Goal: Task Accomplishment & Management: Complete application form

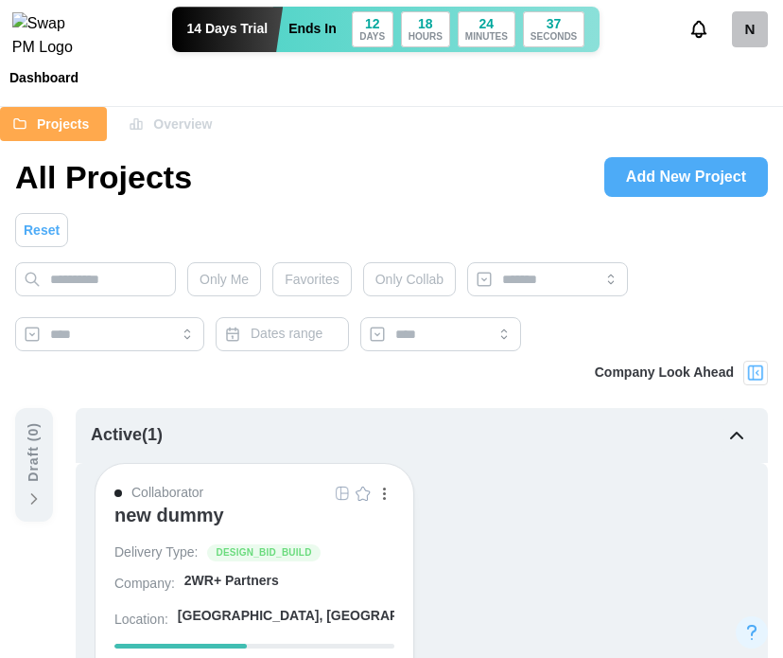
scroll to position [189, 0]
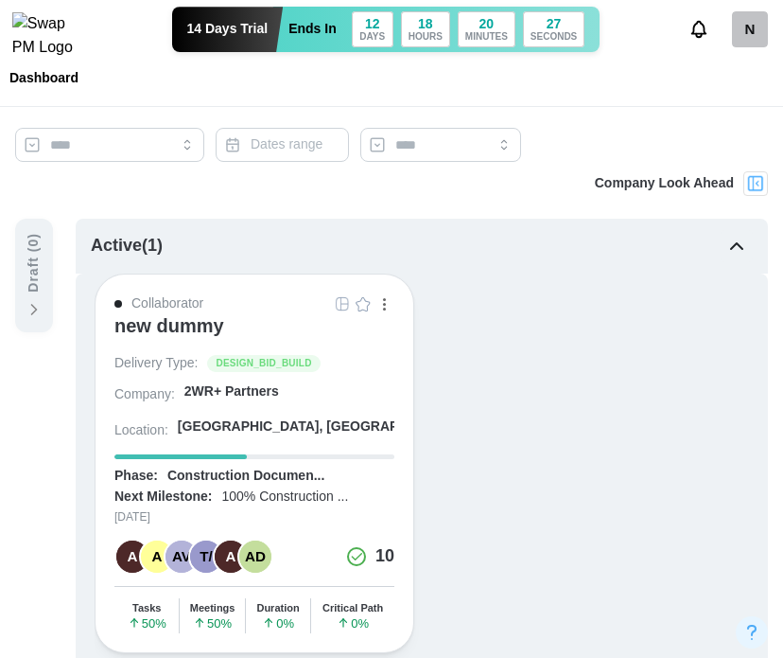
click at [760, 37] on div "N" at bounding box center [750, 29] width 36 height 36
click at [745, 87] on div "My Profile" at bounding box center [738, 81] width 59 height 21
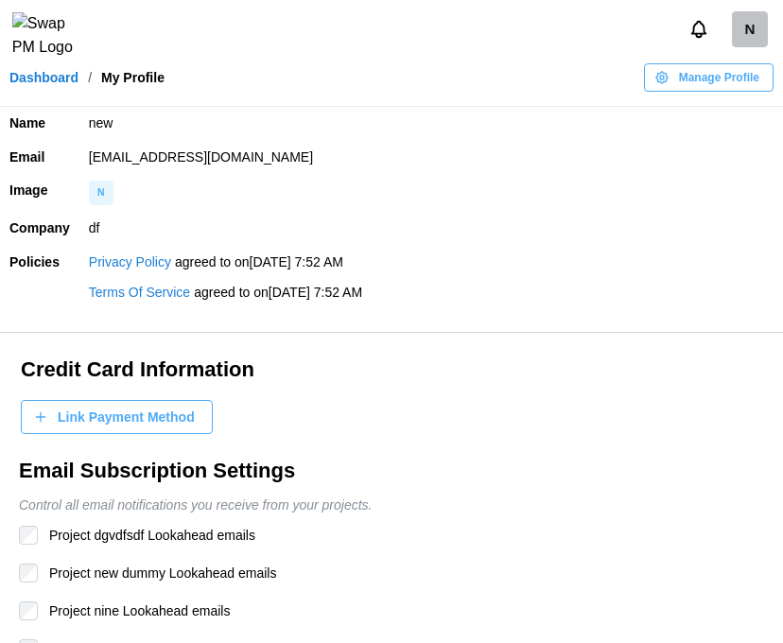
drag, startPoint x: 370, startPoint y: 154, endPoint x: 72, endPoint y: 154, distance: 298.0
click at [72, 154] on tr "Email [EMAIL_ADDRESS][DOMAIN_NAME]" at bounding box center [391, 158] width 783 height 34
copy tr "[EMAIL_ADDRESS][DOMAIN_NAME]"
drag, startPoint x: 351, startPoint y: 160, endPoint x: 80, endPoint y: 160, distance: 270.6
click at [80, 160] on td "qatestercodingcops+chec6@gmail.com" at bounding box center [431, 158] width 704 height 34
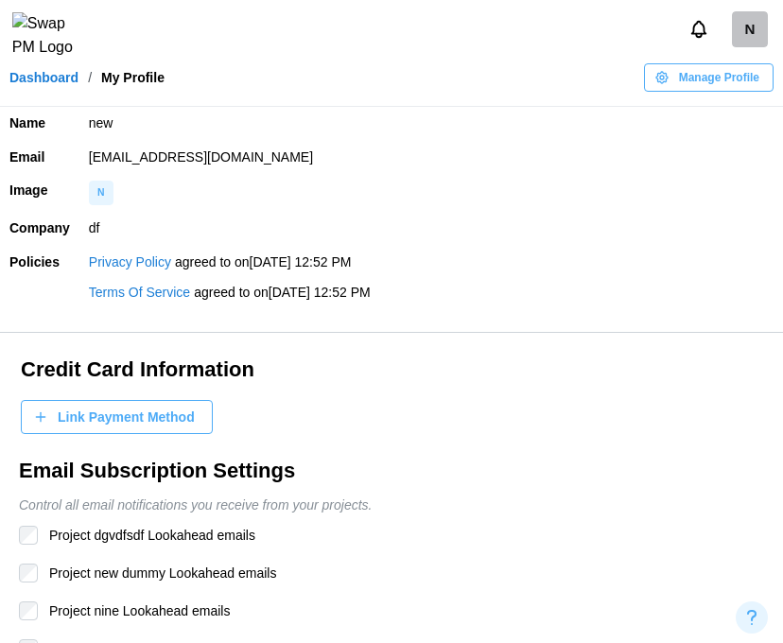
copy td "qatestercodingcops+chec6@gmail.com"
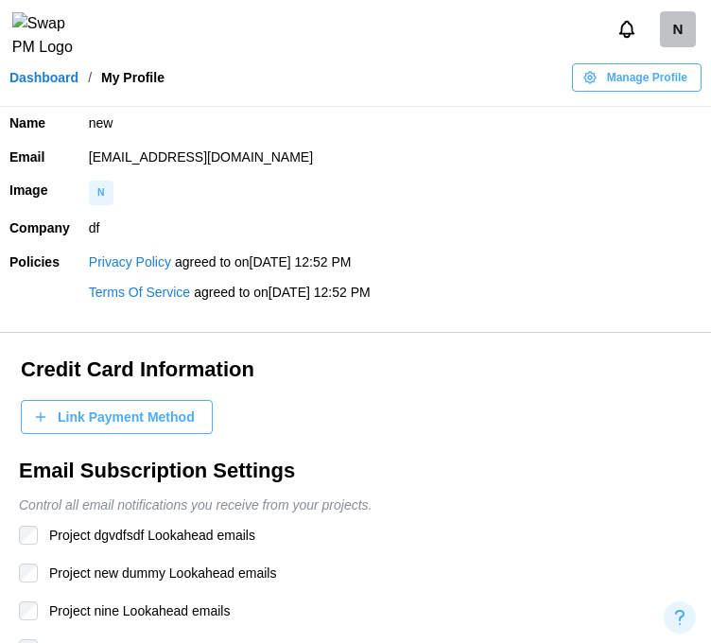
copy td "qatestercodingcops+chec6@gmail.com"
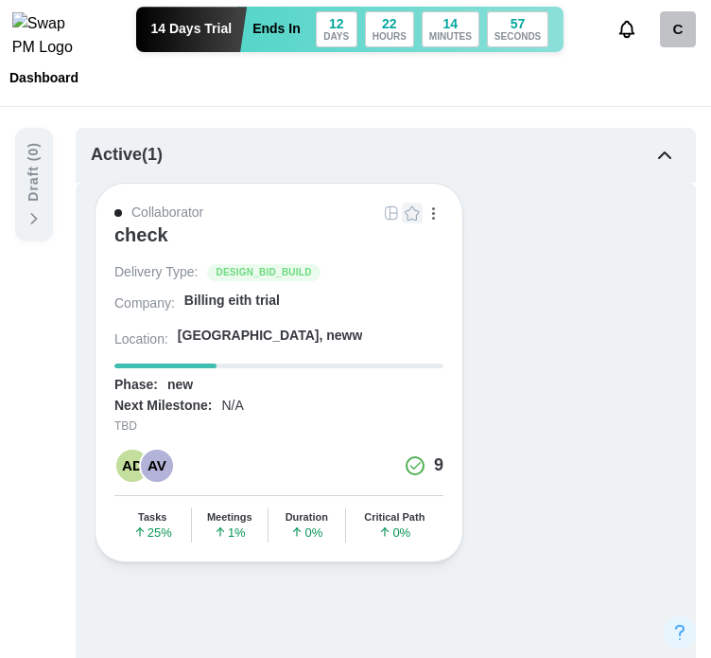
scroll to position [284, 0]
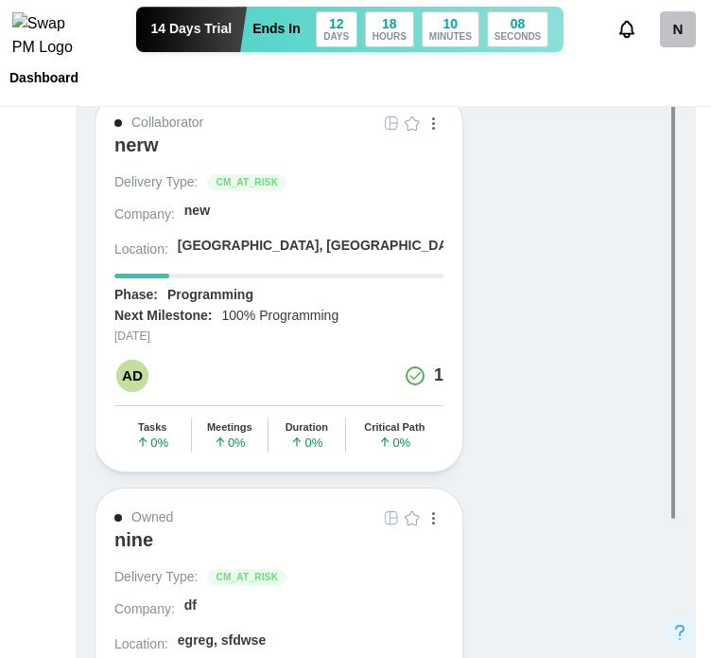
scroll to position [1703, 0]
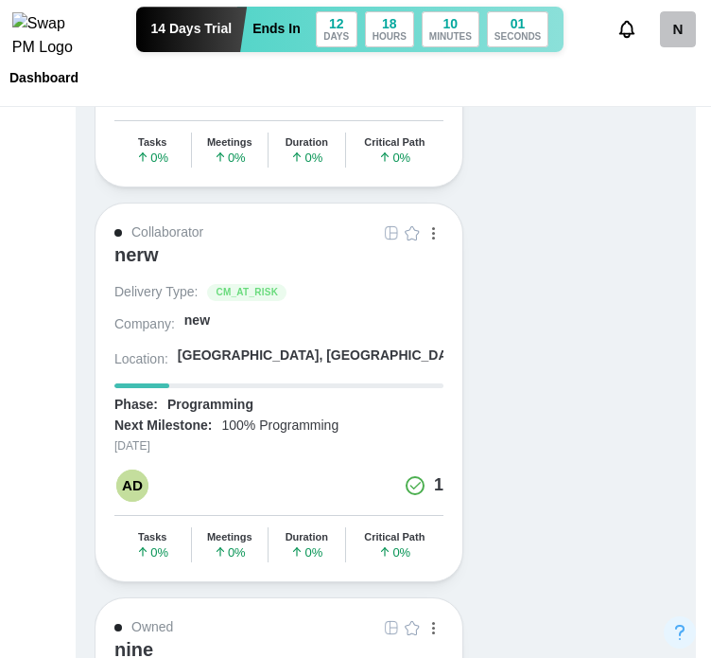
click at [412, 226] on img "button" at bounding box center [412, 232] width 15 height 15
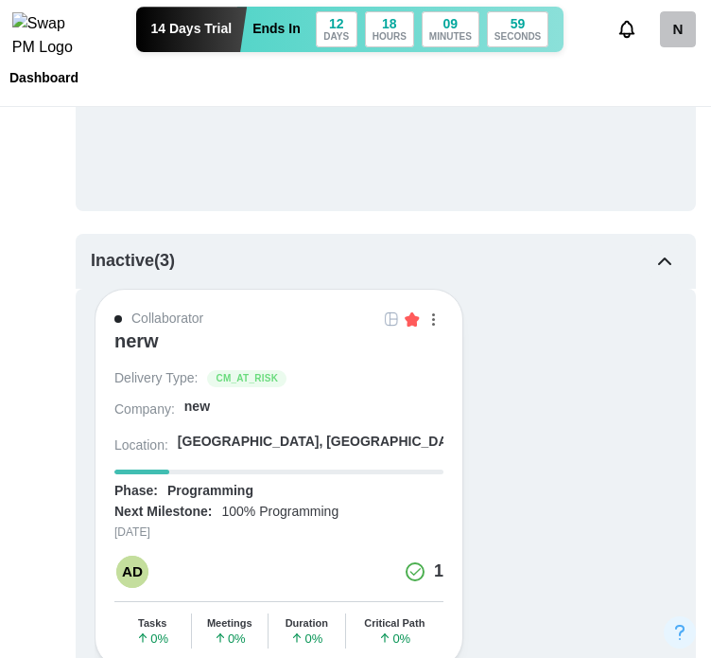
scroll to position [1230, 0]
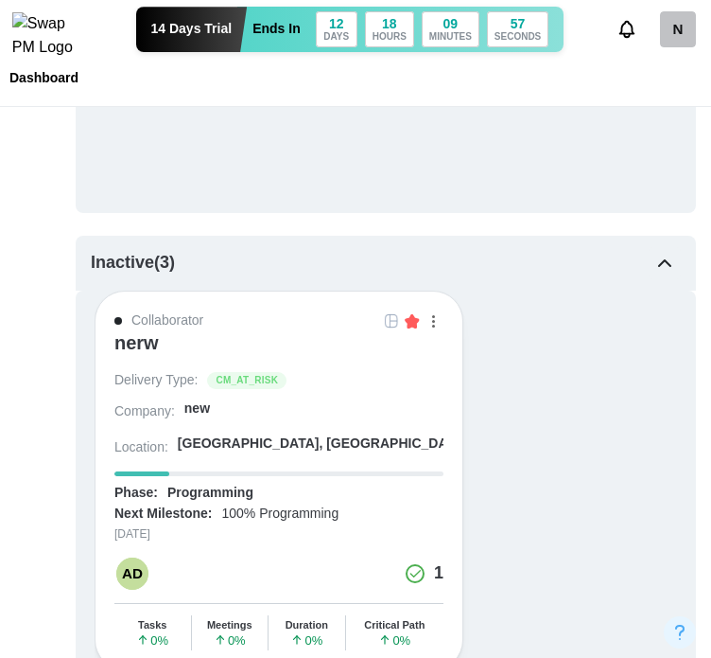
click at [415, 319] on img "button" at bounding box center [412, 320] width 15 height 15
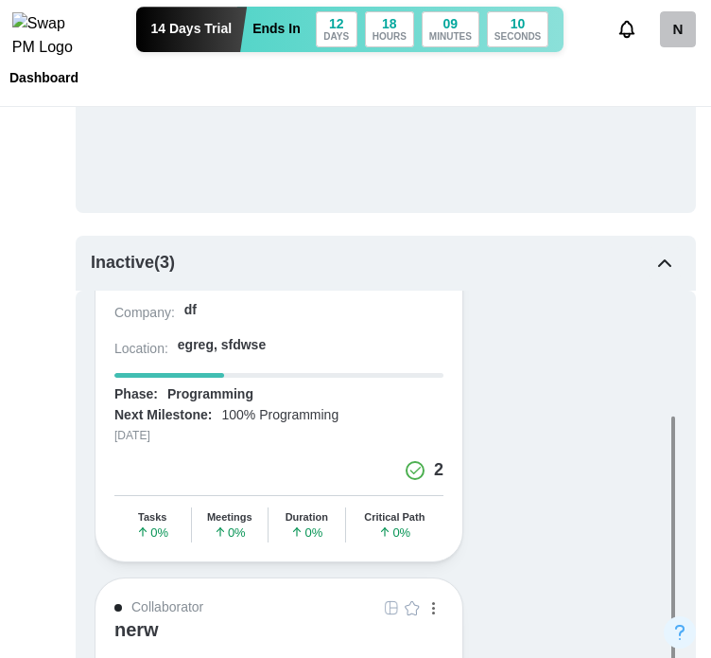
scroll to position [177, 0]
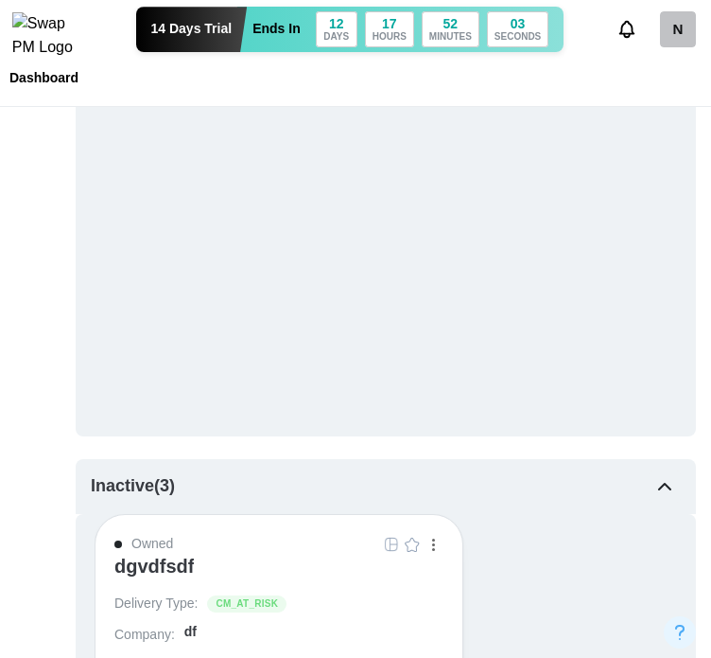
scroll to position [1135, 0]
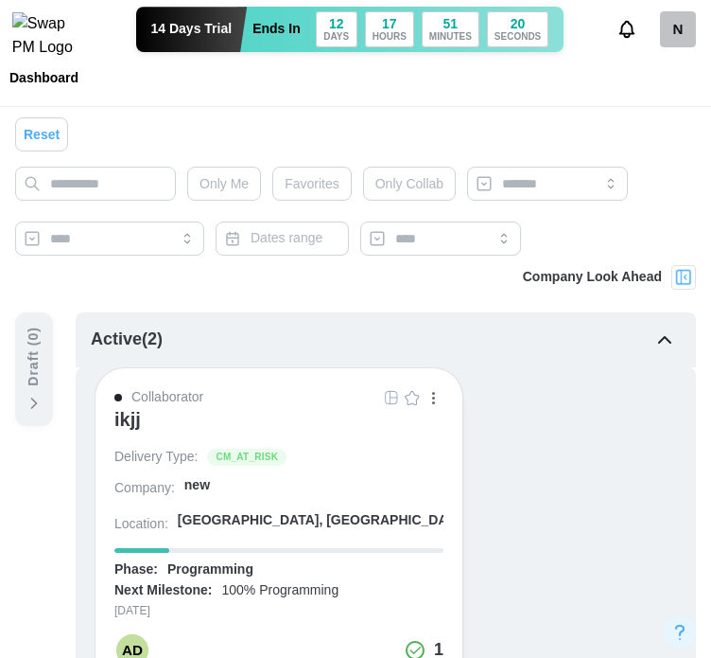
scroll to position [189, 0]
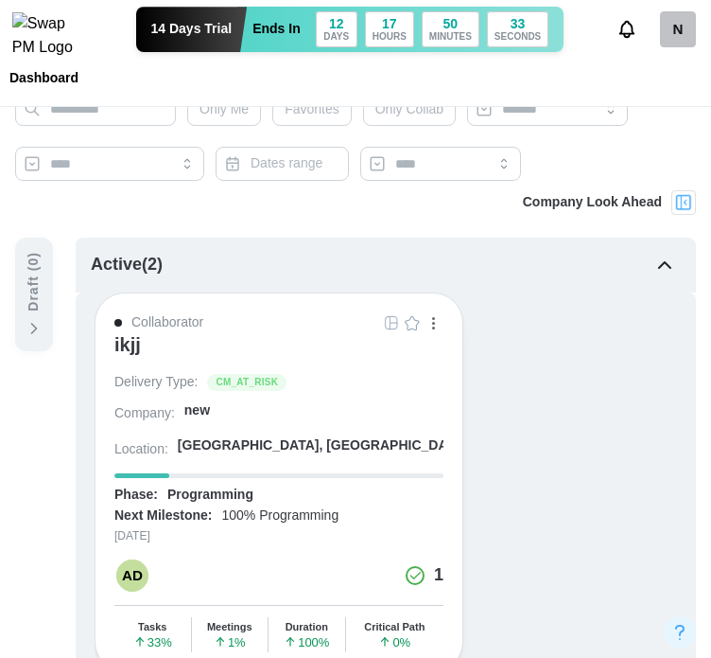
scroll to position [189, 0]
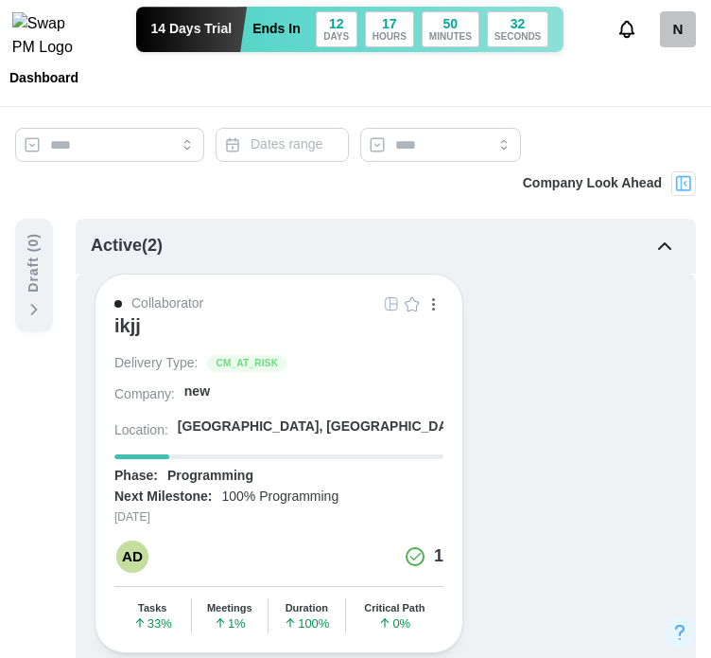
click at [411, 290] on div "Collaborator ikjj Delivery Type: CM_AT_RISK Company: new Location: Madrid, Madr…" at bounding box center [279, 462] width 369 height 379
click at [408, 298] on img "button" at bounding box center [412, 303] width 15 height 15
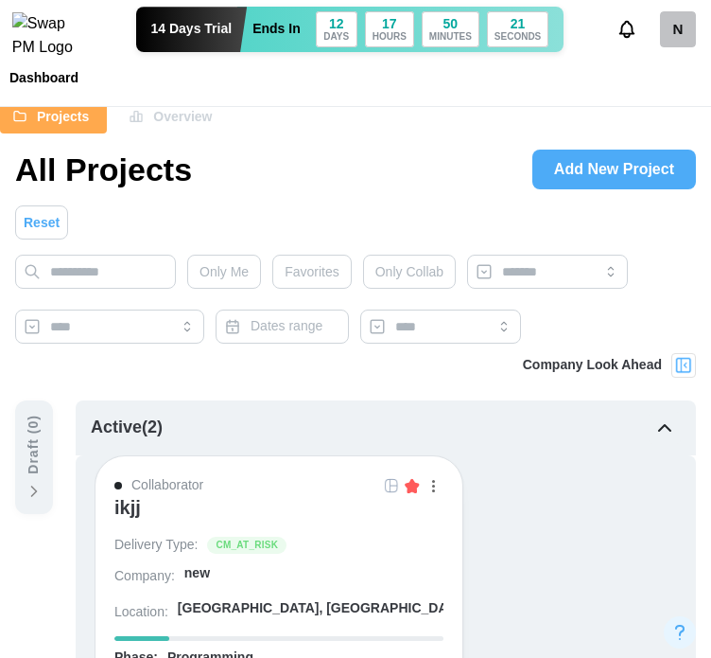
scroll to position [0, 0]
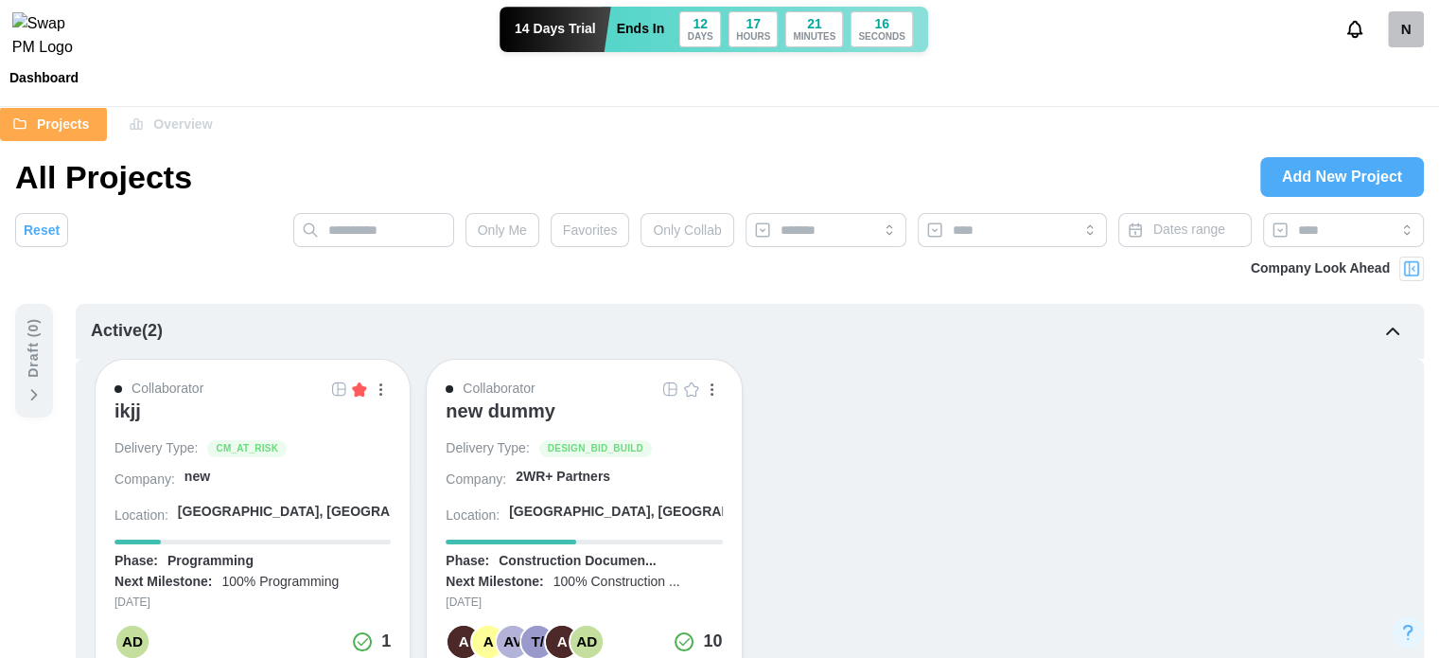
click at [725, 188] on span "Add New Project" at bounding box center [1342, 177] width 120 height 38
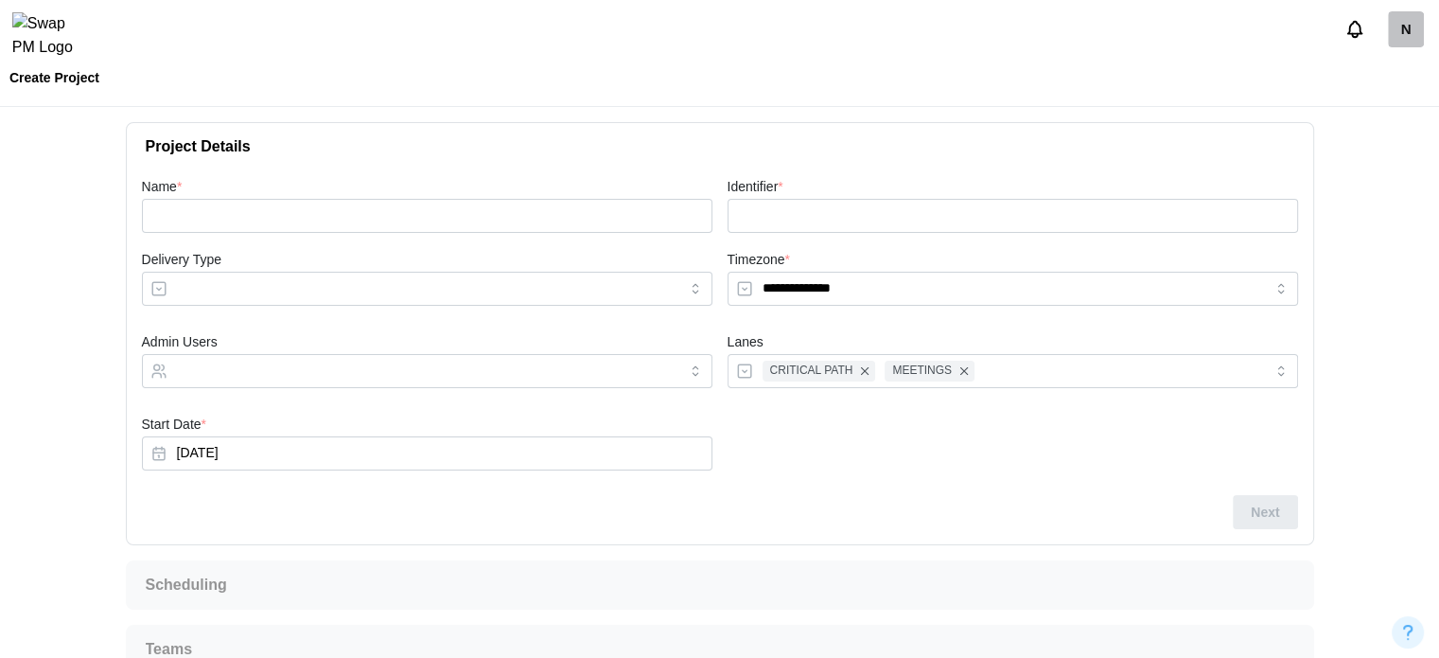
click at [269, 199] on div at bounding box center [427, 216] width 570 height 34
click at [269, 203] on input "Name *" at bounding box center [427, 216] width 570 height 34
type input "*"
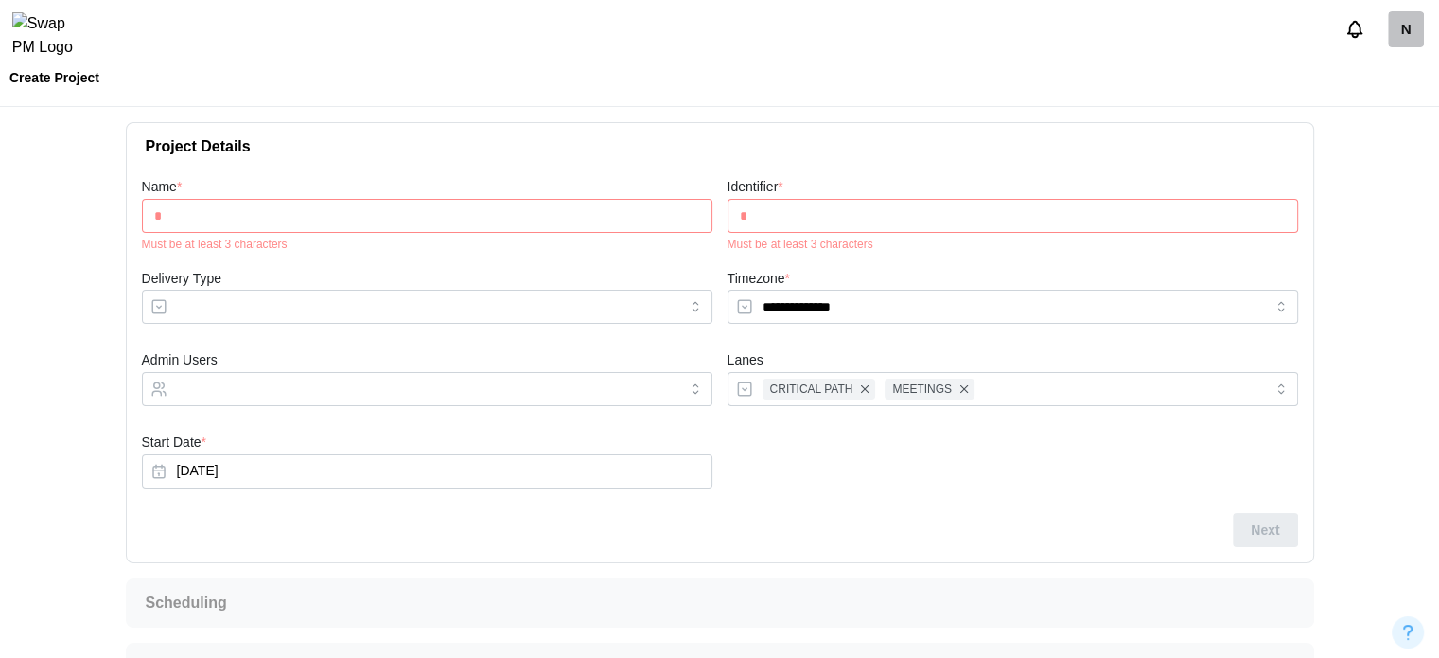
type input "**"
type input "***"
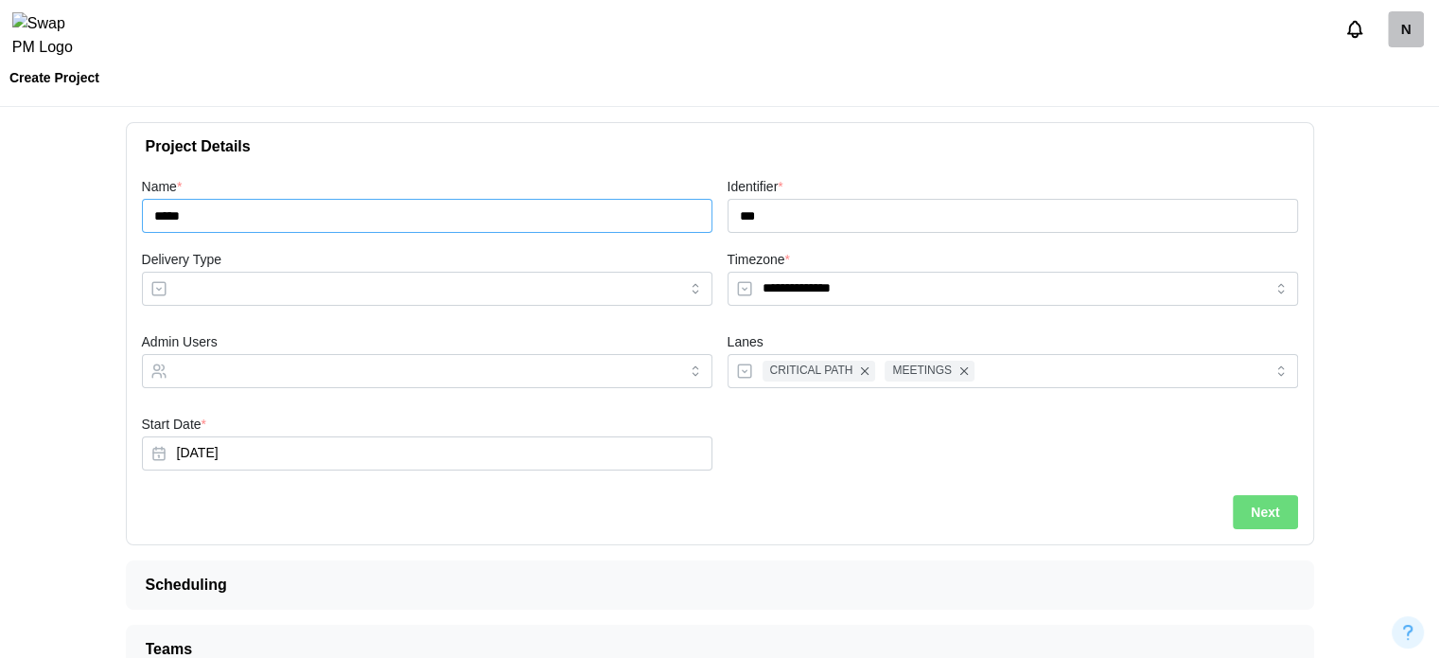
type input "*****"
click at [326, 287] on input "Delivery Type" at bounding box center [427, 289] width 570 height 34
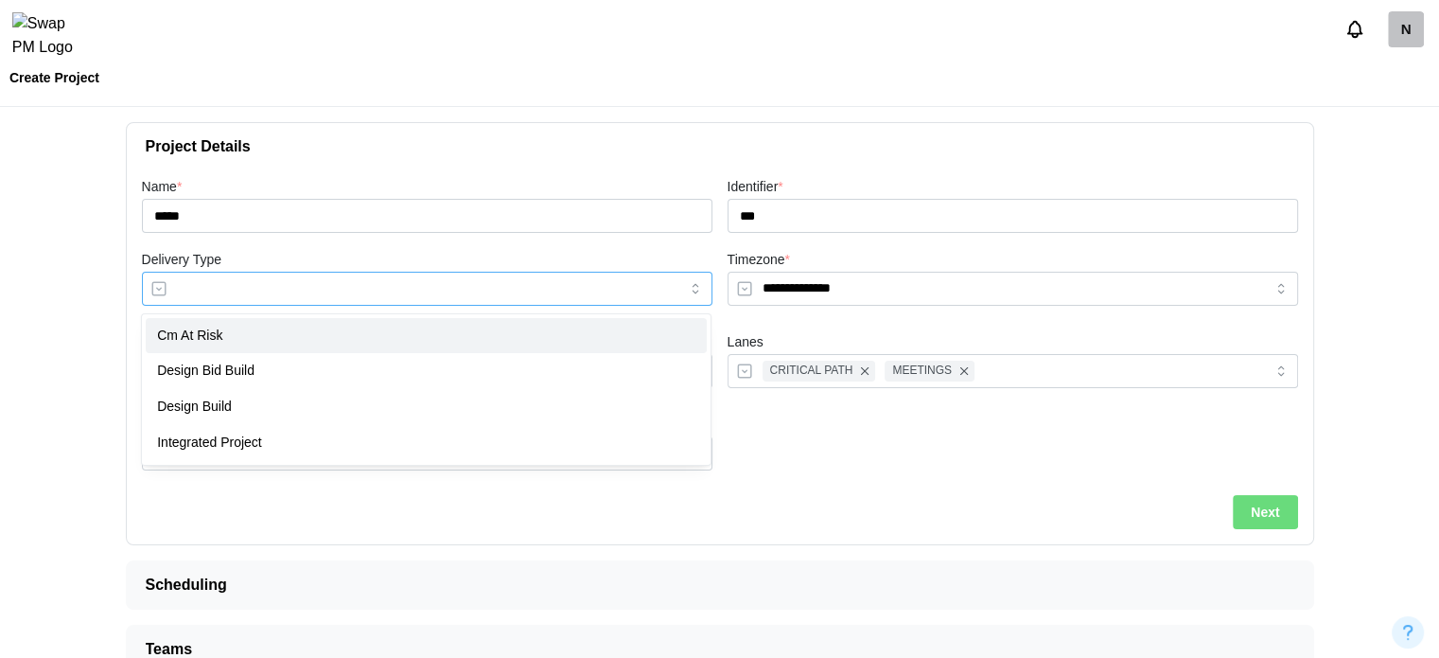
type input "**********"
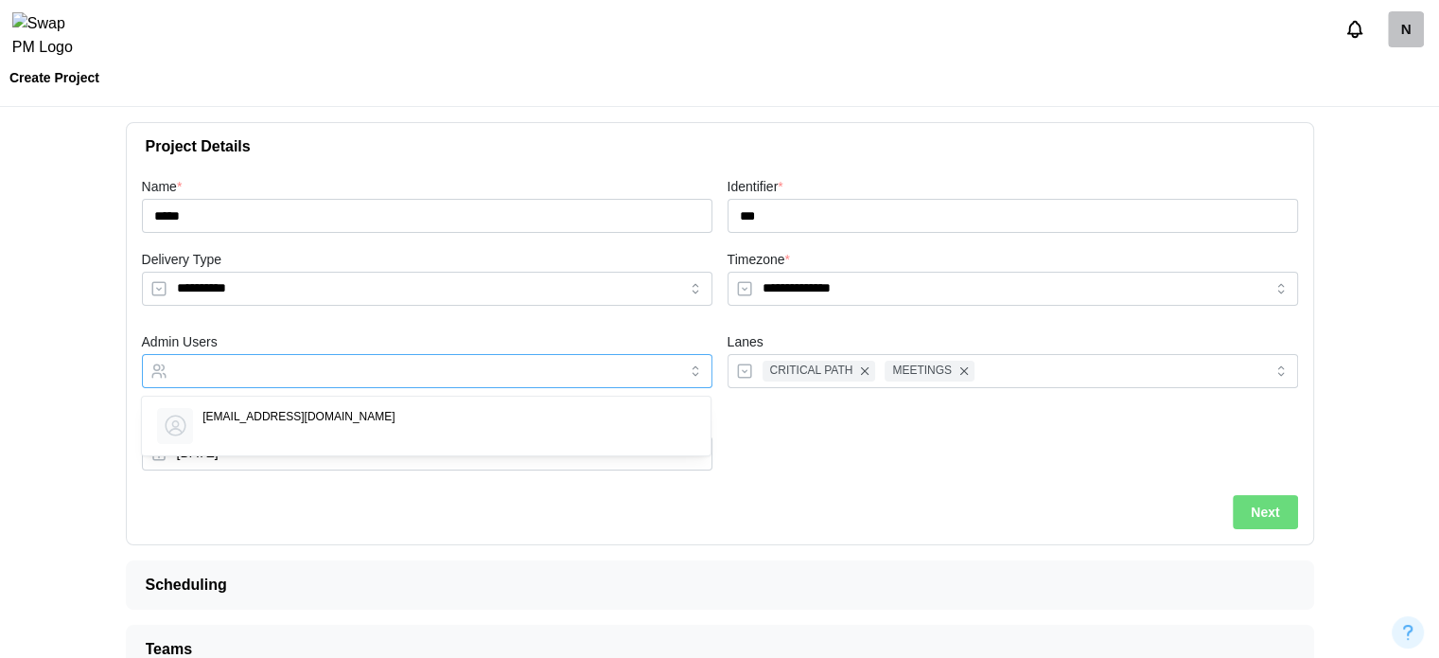
click at [261, 370] on input "Admin Users" at bounding box center [410, 370] width 466 height 15
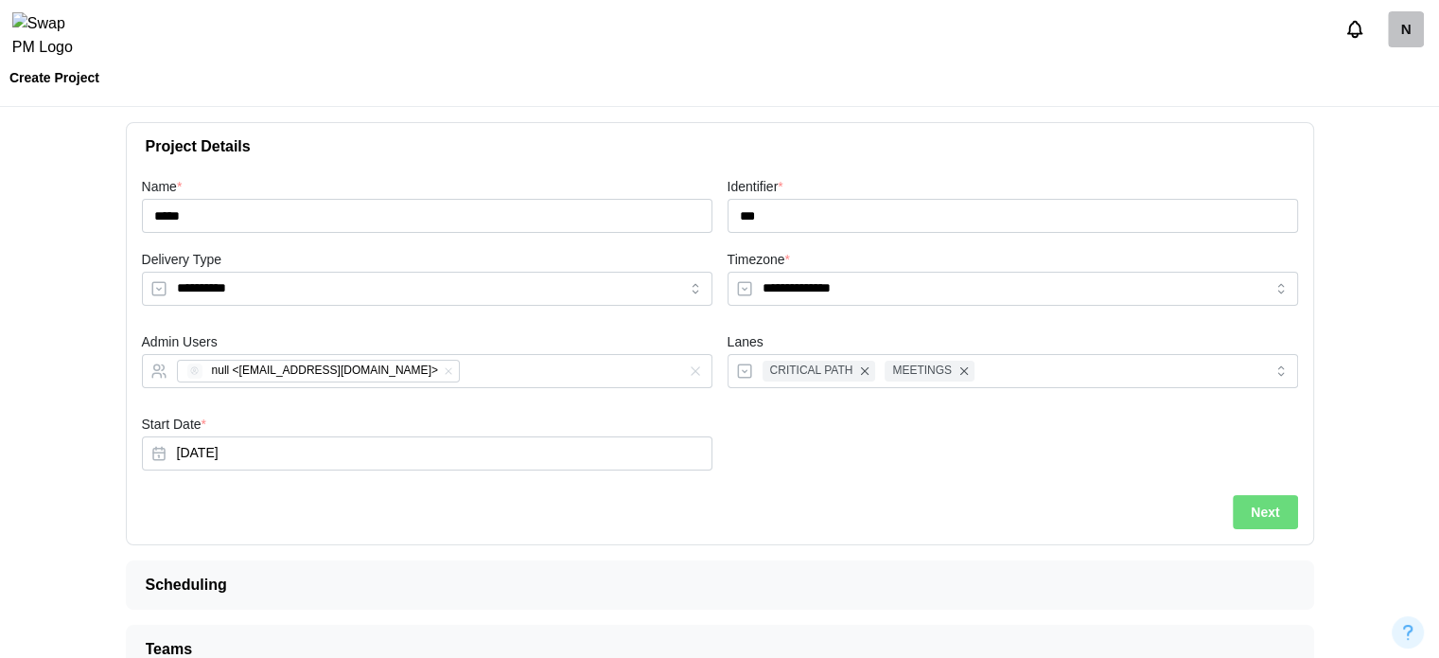
click at [725, 516] on button "Next" at bounding box center [1265, 512] width 64 height 34
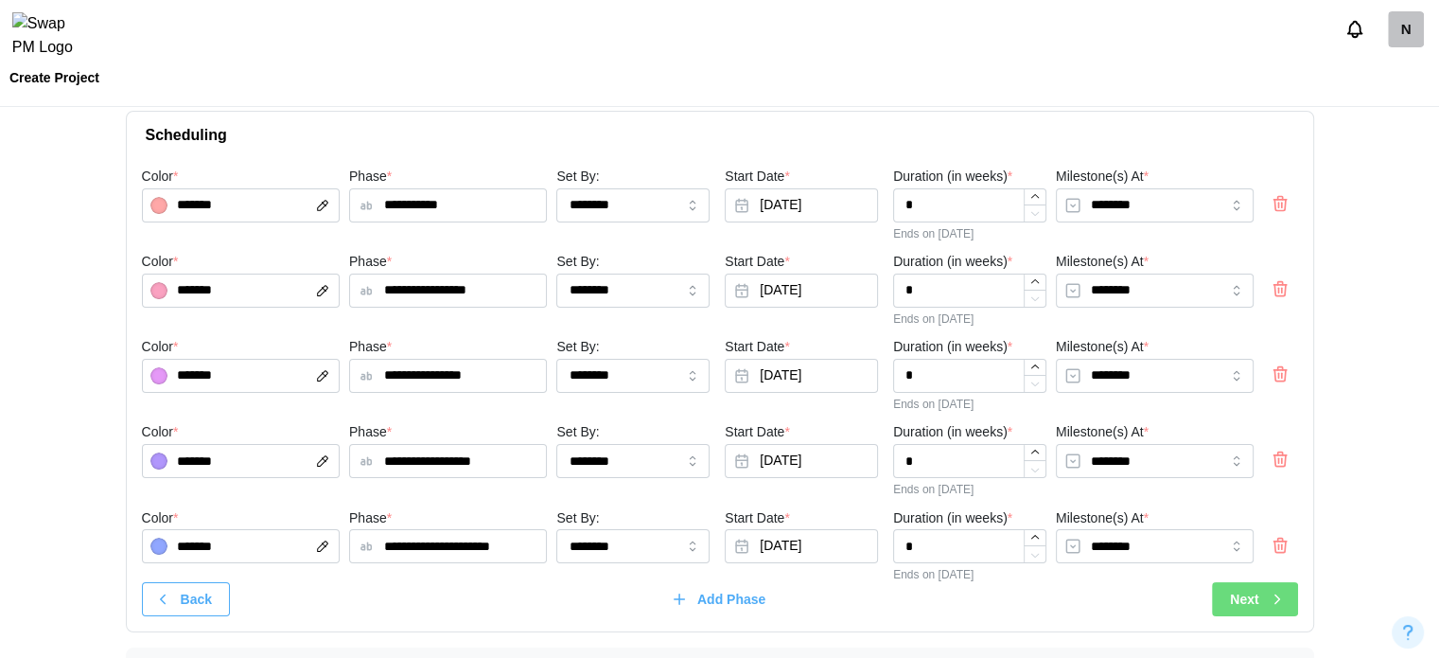
scroll to position [129, 0]
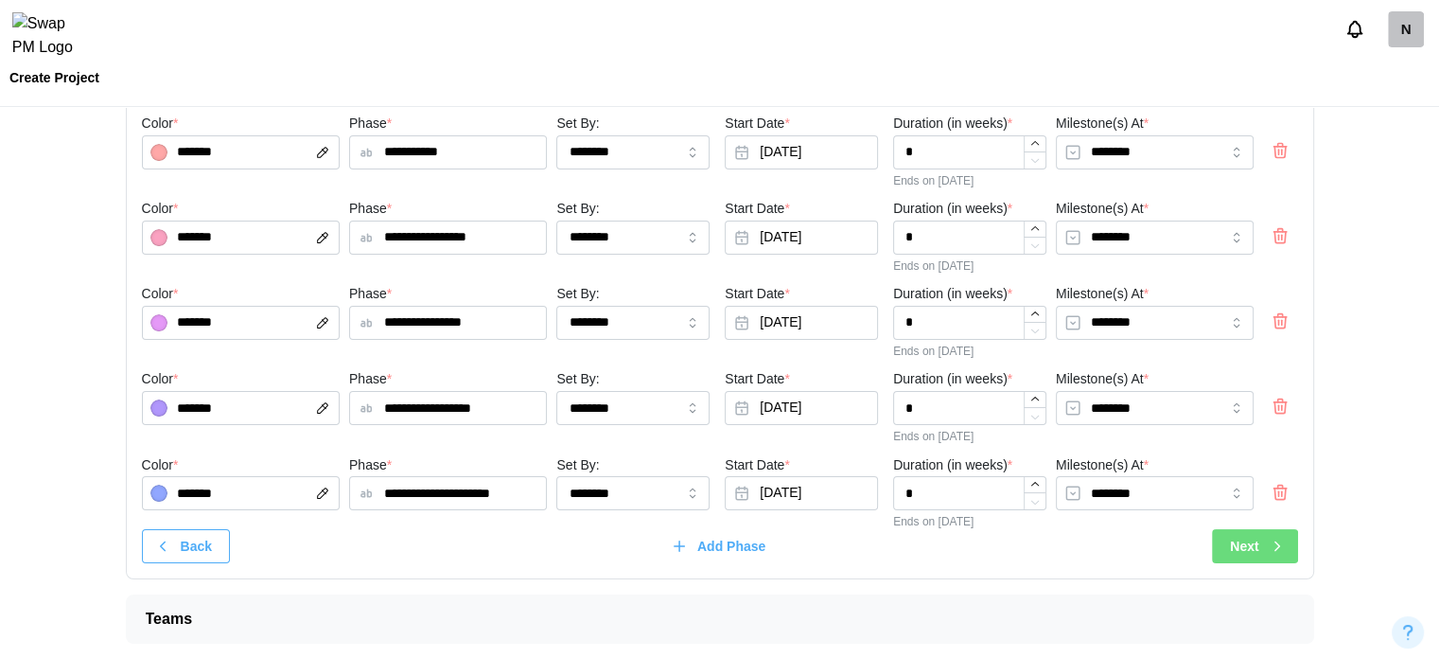
click at [725, 553] on span "Next" at bounding box center [1244, 546] width 28 height 32
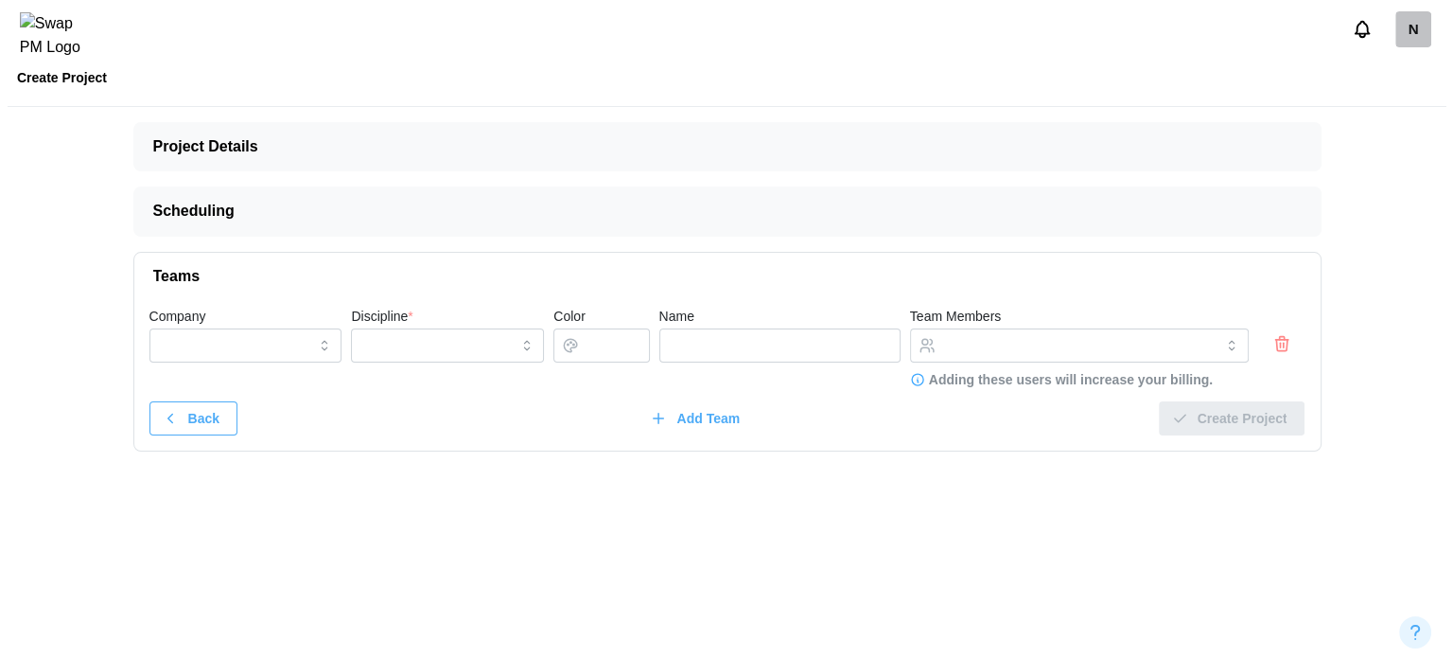
scroll to position [0, 0]
click at [725, 344] on icon "button" at bounding box center [1281, 343] width 19 height 23
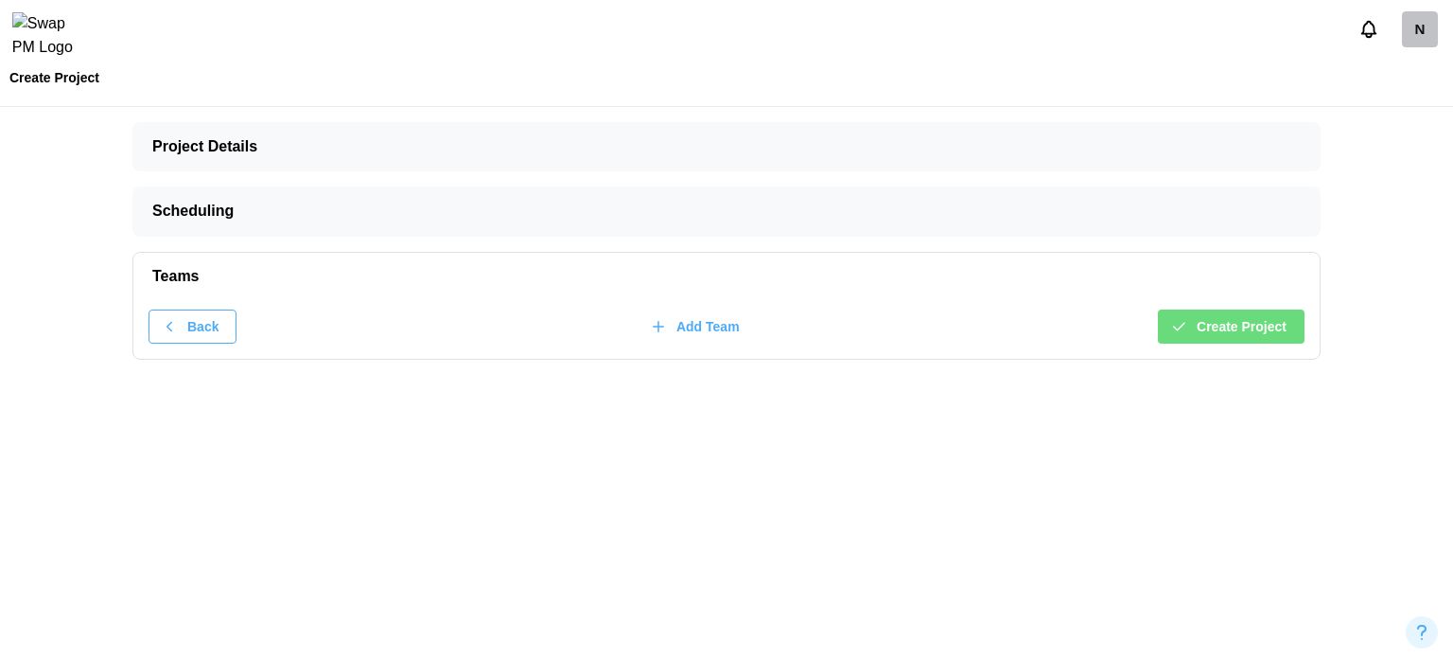
click at [725, 321] on span "Create Project" at bounding box center [1242, 326] width 90 height 32
click at [725, 319] on div "Create Project" at bounding box center [1228, 326] width 116 height 32
click at [725, 329] on span "Create Project" at bounding box center [1242, 326] width 90 height 32
